Goal: Task Accomplishment & Management: Manage account settings

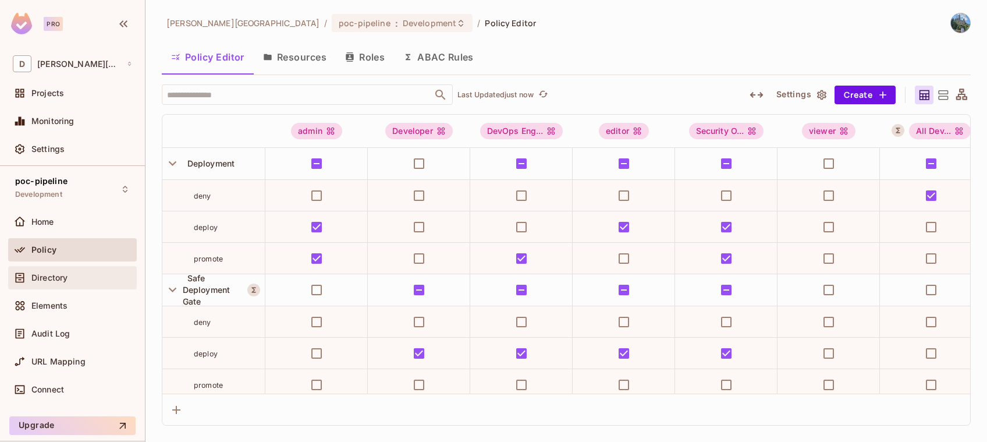
click at [59, 285] on div "Directory" at bounding box center [72, 277] width 129 height 23
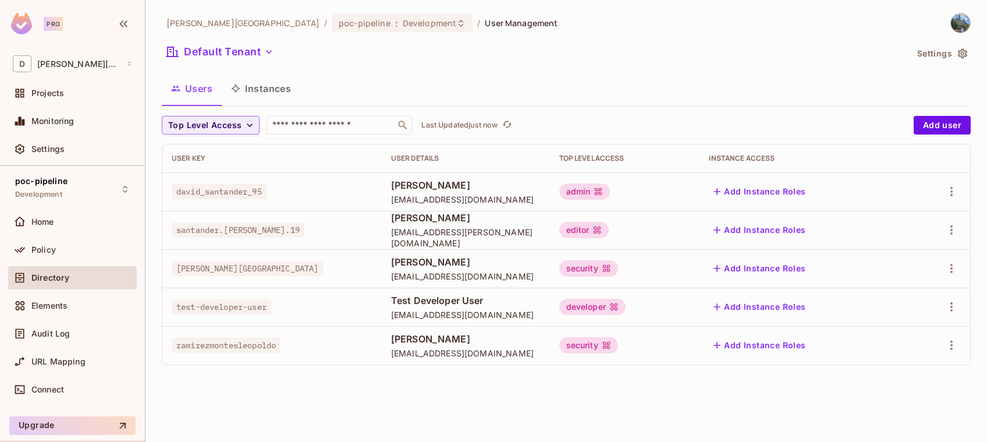
click at [618, 348] on div "security" at bounding box center [588, 345] width 59 height 16
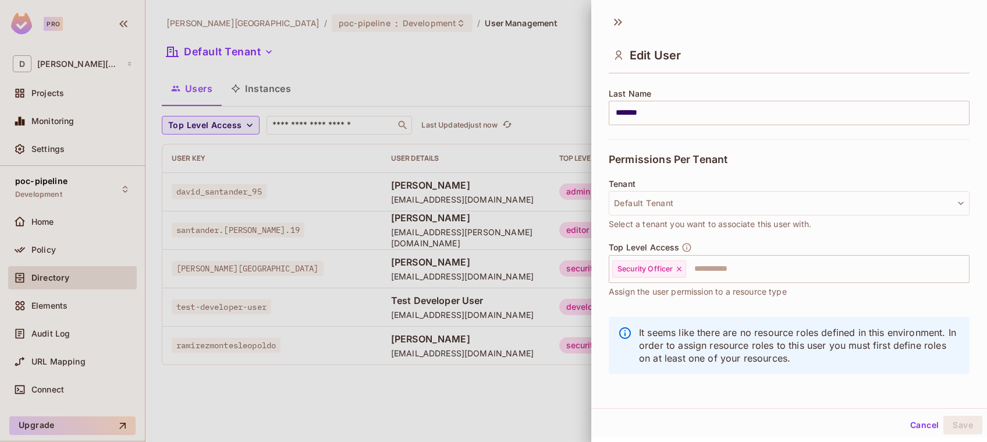
scroll to position [1, 0]
click at [543, 368] on div at bounding box center [493, 221] width 987 height 442
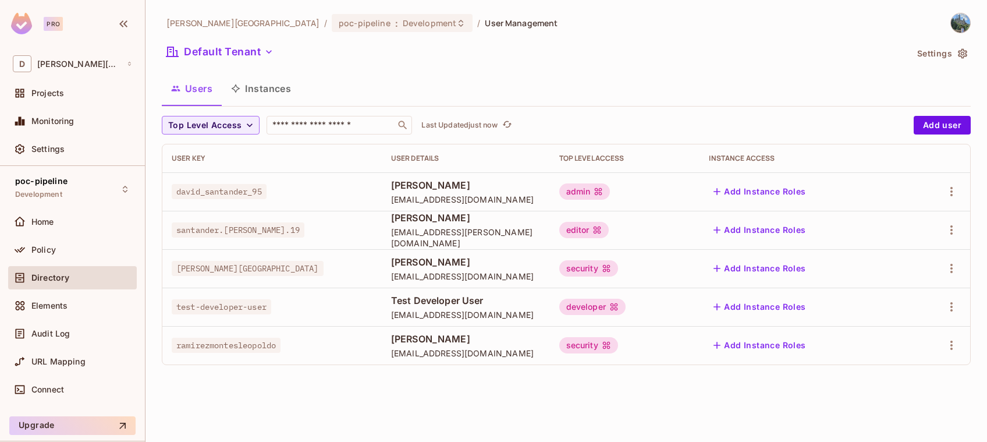
click at [618, 347] on div "security" at bounding box center [588, 345] width 59 height 16
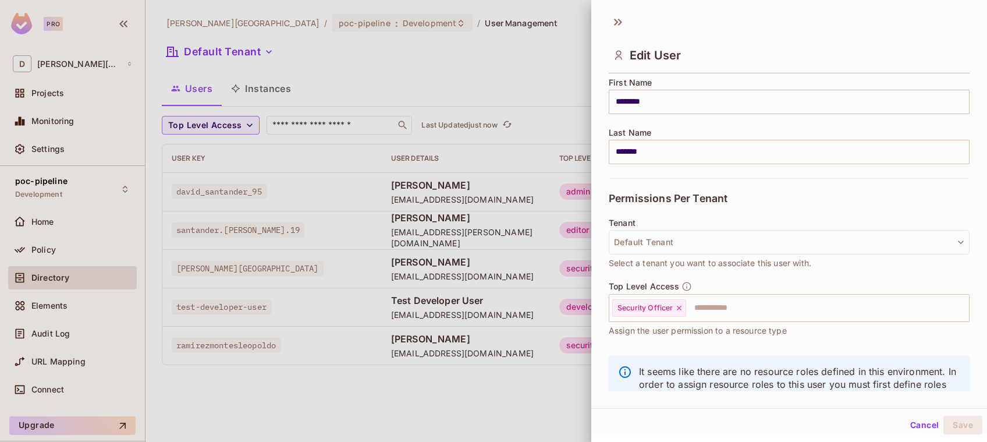
scroll to position [186, 0]
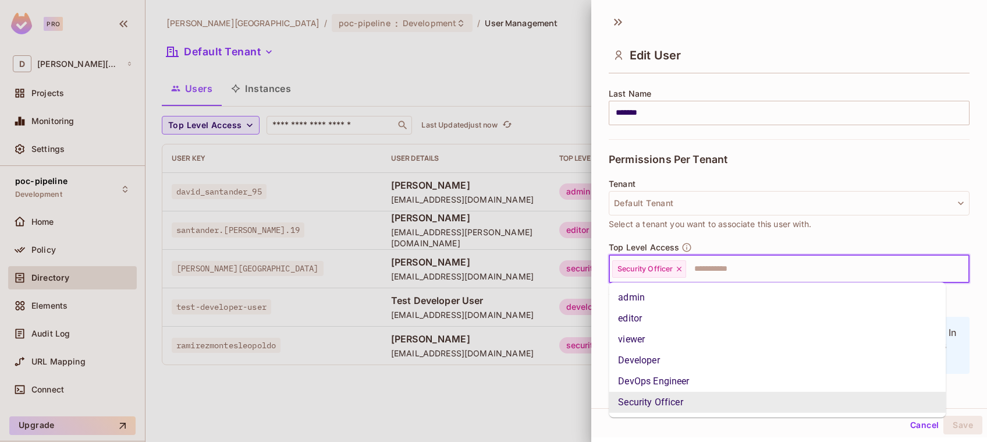
click at [714, 272] on input "text" at bounding box center [816, 268] width 259 height 23
click at [652, 368] on li "Security Officer" at bounding box center [777, 402] width 337 height 21
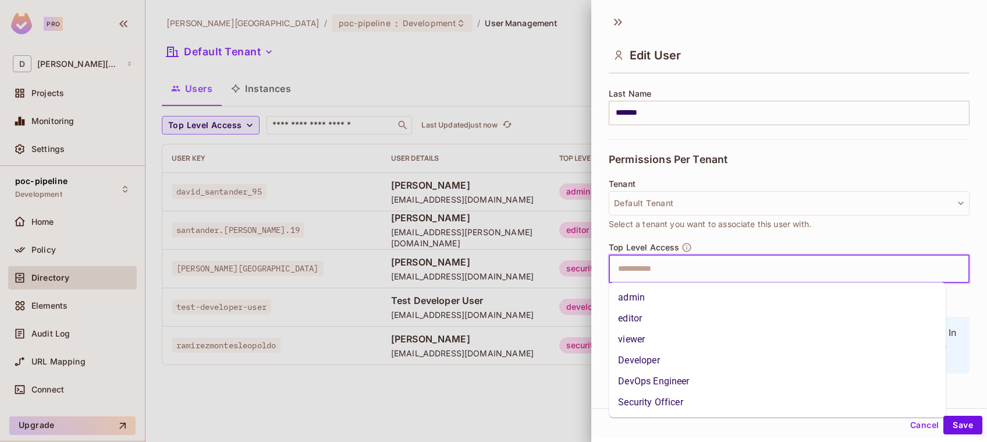
click at [639, 265] on input "text" at bounding box center [779, 268] width 336 height 23
click at [652, 368] on li "Security Officer" at bounding box center [777, 402] width 337 height 21
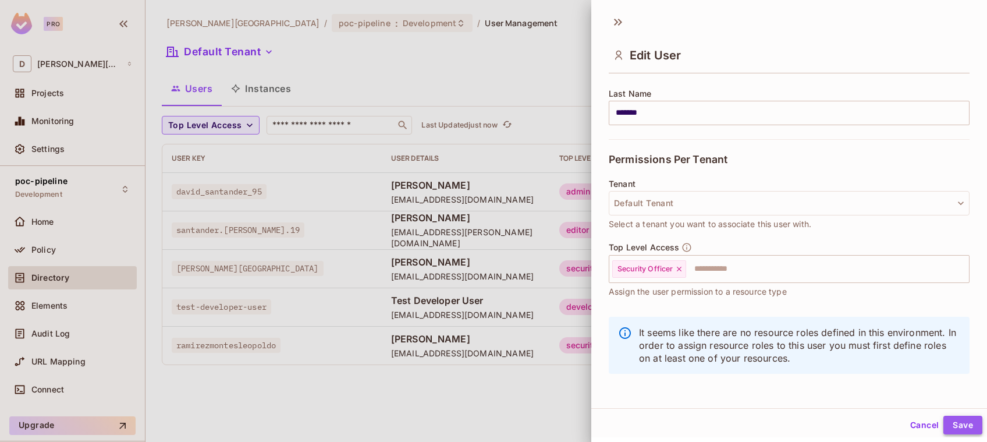
click at [822, 368] on button "Save" at bounding box center [962, 424] width 39 height 19
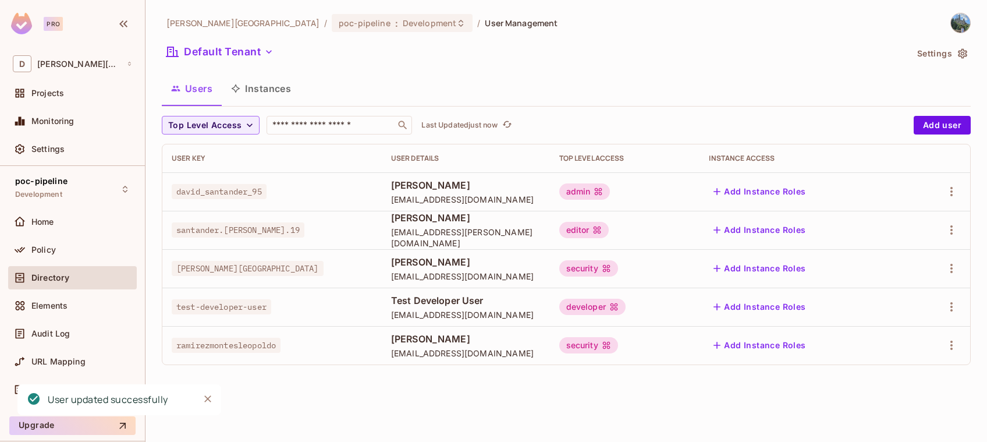
click at [480, 368] on div "[PERSON_NAME][GEOGRAPHIC_DATA] / poc-pipeline : Development / User Management D…" at bounding box center [565, 221] width 841 height 442
click at [727, 368] on div "[PERSON_NAME][GEOGRAPHIC_DATA] / poc-pipeline : Development / User Management D…" at bounding box center [565, 221] width 841 height 442
